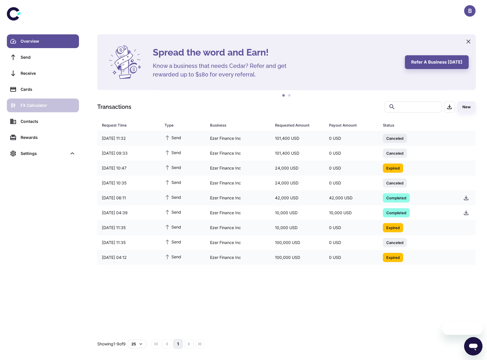
click at [50, 102] on div "FX Calculator" at bounding box center [48, 105] width 55 height 6
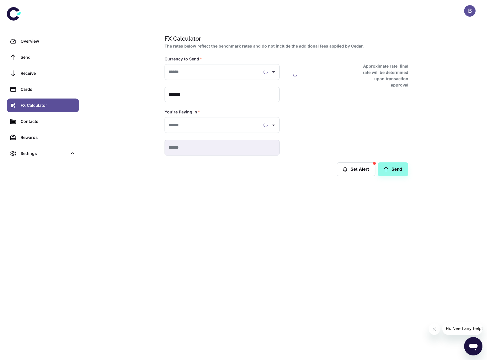
type input "**********"
